Goal: Information Seeking & Learning: Learn about a topic

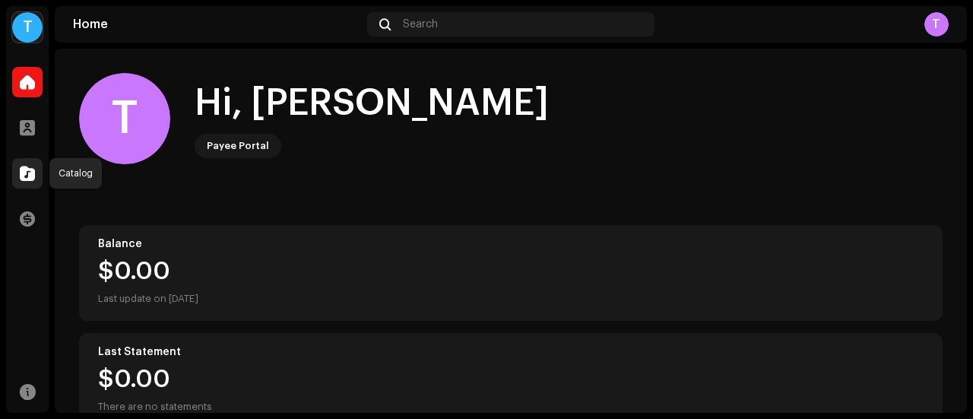
click at [35, 167] on div at bounding box center [27, 173] width 30 height 30
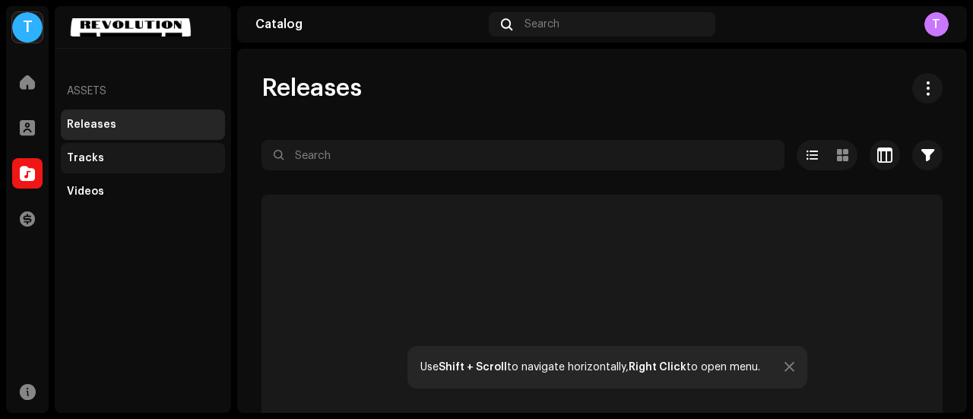
click at [108, 162] on div "Tracks" at bounding box center [143, 158] width 152 height 12
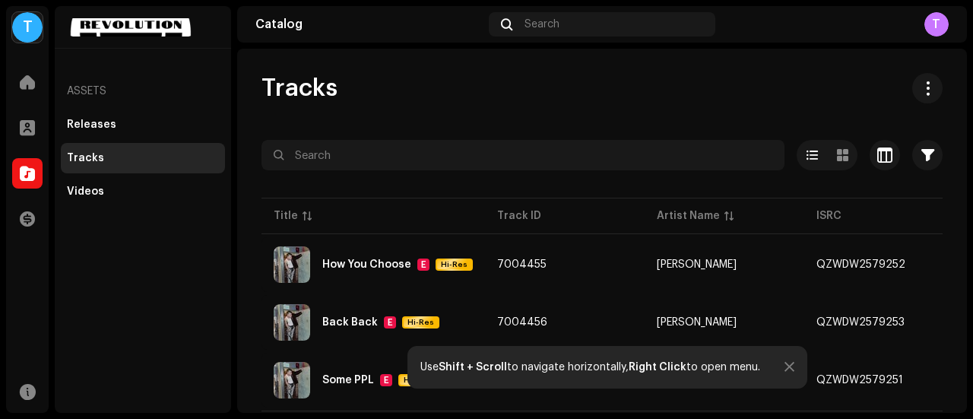
scroll to position [40, 0]
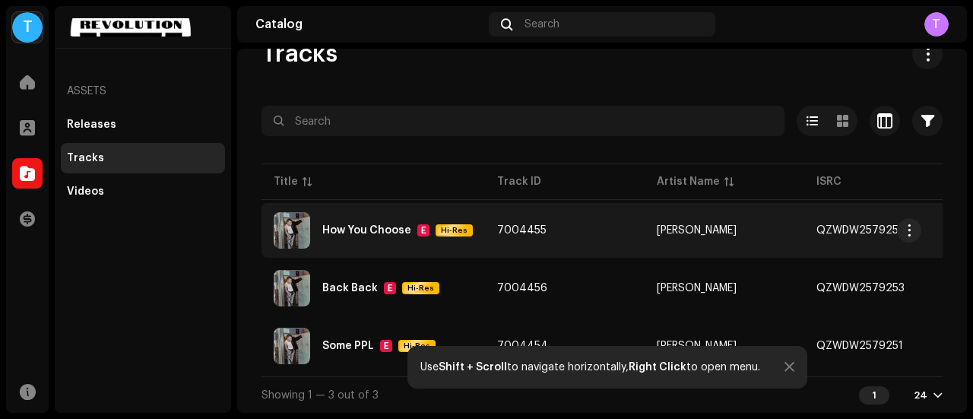
click at [369, 225] on div "How You Choose" at bounding box center [366, 230] width 89 height 11
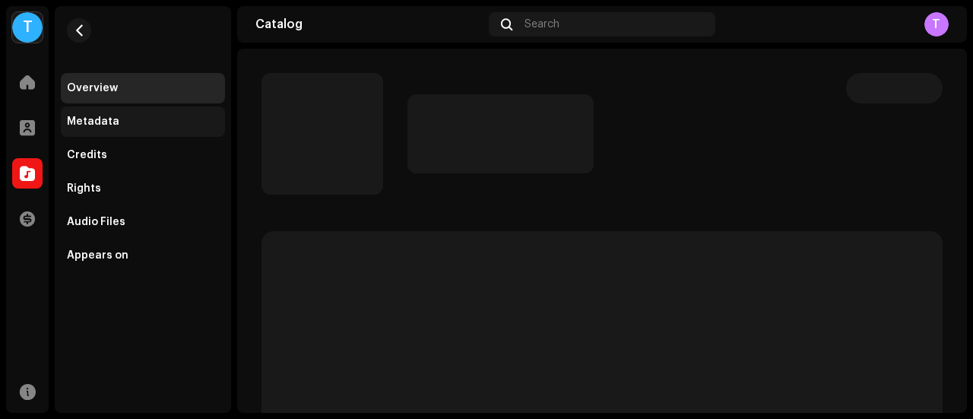
click at [116, 124] on div "Metadata" at bounding box center [143, 122] width 152 height 12
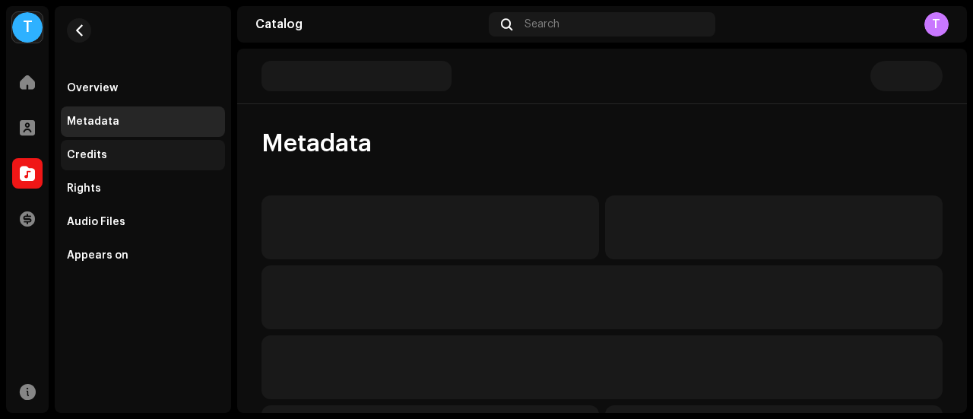
click at [114, 147] on div "Credits" at bounding box center [143, 155] width 164 height 30
